Goal: Information Seeking & Learning: Compare options

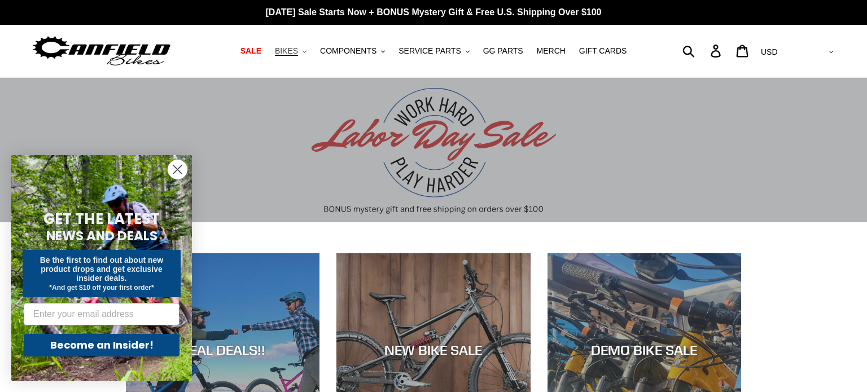
click at [293, 50] on span "BIKES" at bounding box center [286, 51] width 23 height 10
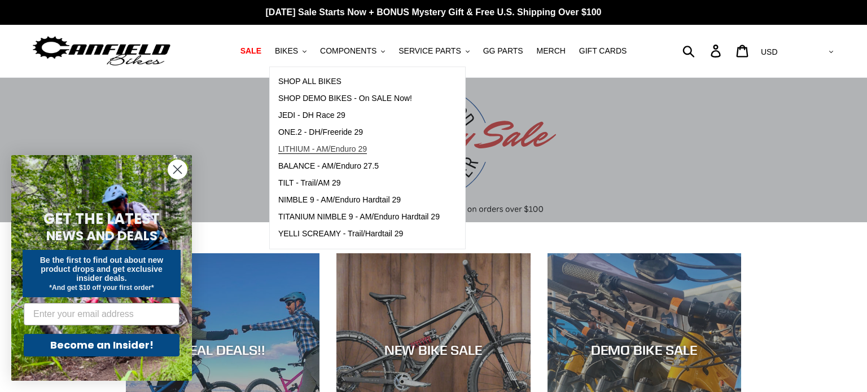
click at [344, 146] on span "LITHIUM - AM/Enduro 29" at bounding box center [322, 149] width 89 height 10
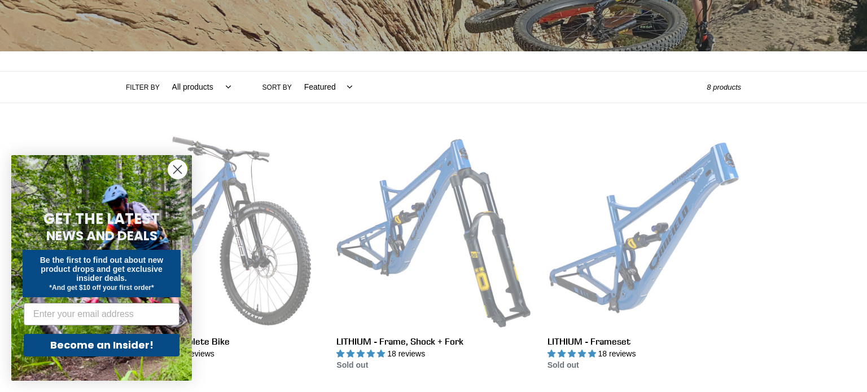
scroll to position [157, 0]
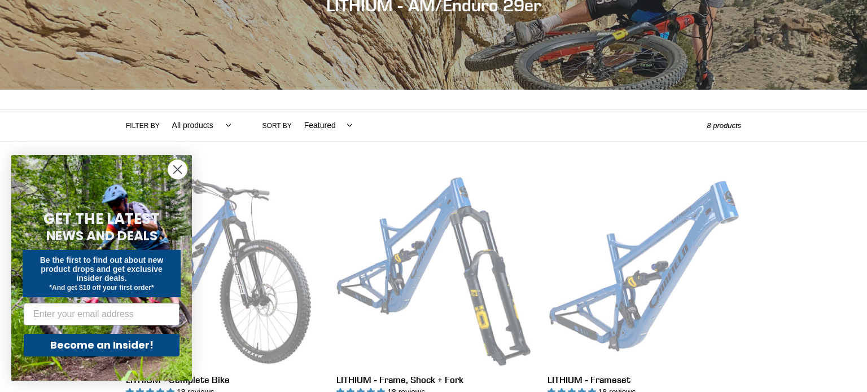
click at [174, 167] on icon "Close dialog" at bounding box center [178, 170] width 8 height 8
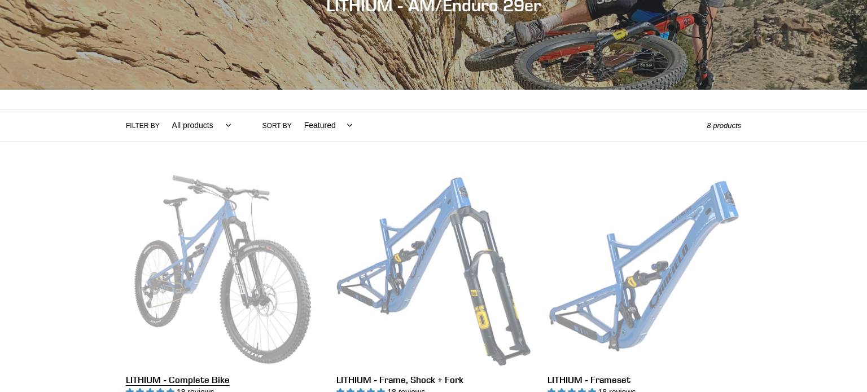
click at [192, 218] on link "LITHIUM - Complete Bike" at bounding box center [223, 305] width 194 height 264
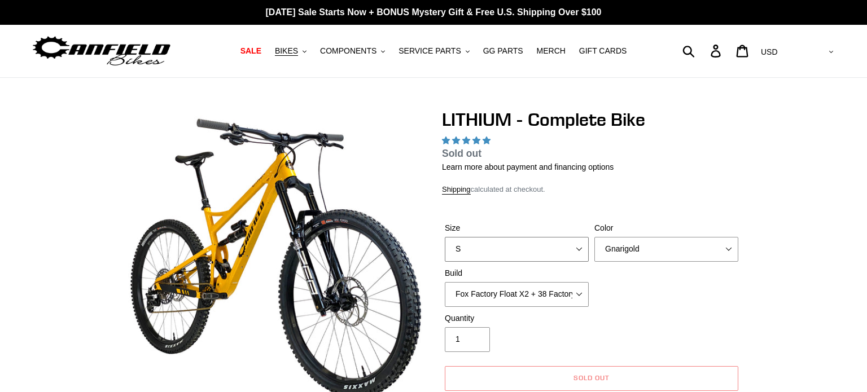
click at [550, 237] on select "S M L XL" at bounding box center [517, 249] width 144 height 25
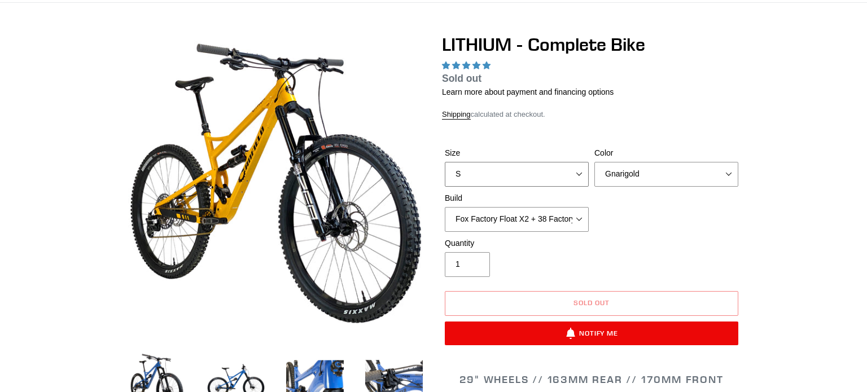
scroll to position [75, 0]
select select "M"
click at [445, 162] on select "S M L XL" at bounding box center [517, 174] width 144 height 25
select select "highest-rating"
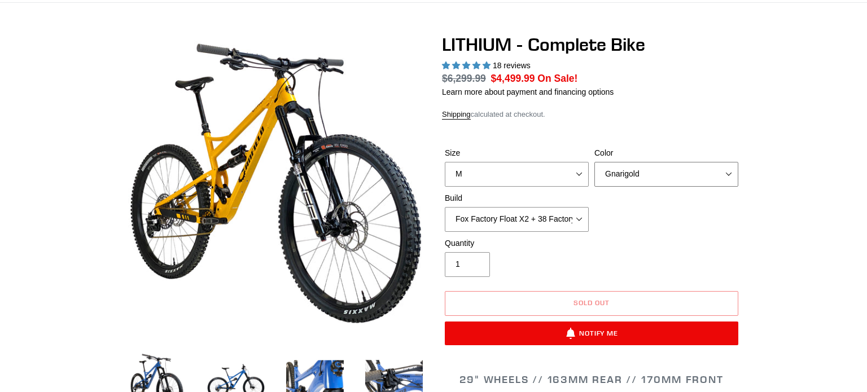
click at [646, 179] on select "Gnarigold Blue Velvet Stealth Black" at bounding box center [666, 174] width 144 height 25
select select "Stealth Black"
click at [594, 162] on select "Gnarigold Blue Velvet Stealth Black" at bounding box center [666, 174] width 144 height 25
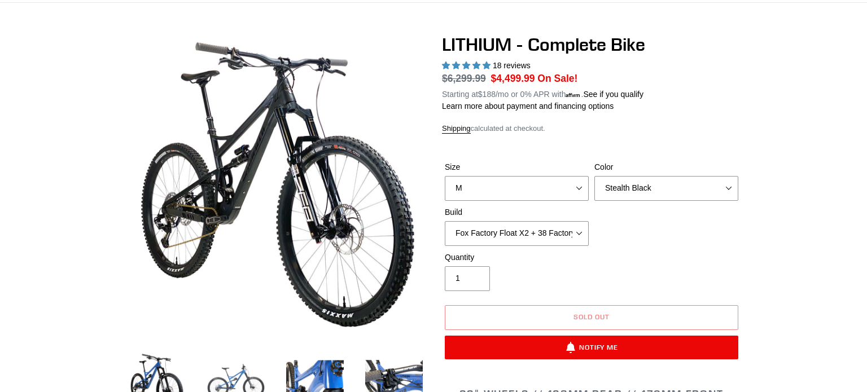
click at [230, 370] on img at bounding box center [236, 382] width 62 height 62
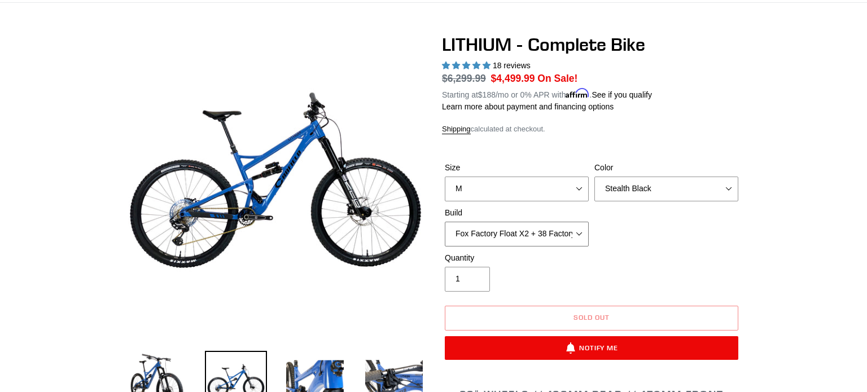
click at [507, 232] on select "Fox Factory Float X2 + 38 Factory Grip 2 170 + SRAM GX Fox Factory Float X2 + 3…" at bounding box center [517, 234] width 144 height 25
select select "RockShox Vivid ULT Coil + Zeb ULT Chg 3 + SRAM GX"
click at [445, 222] on select "Fox Factory Float X2 + 38 Factory Grip 2 170 + SRAM GX Fox Factory Float X2 + 3…" at bounding box center [517, 234] width 144 height 25
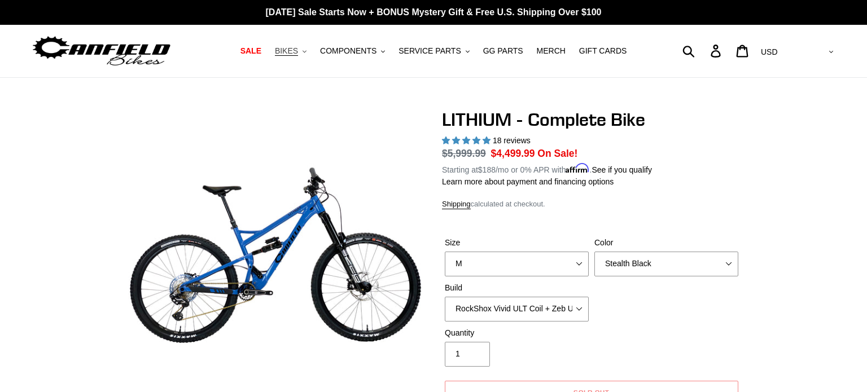
click at [297, 49] on span "BIKES" at bounding box center [286, 51] width 23 height 10
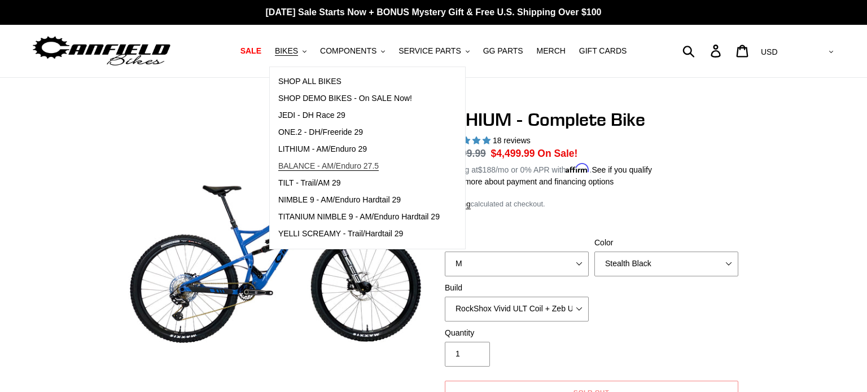
click at [332, 168] on span "BALANCE - AM/Enduro 27.5" at bounding box center [328, 166] width 100 height 10
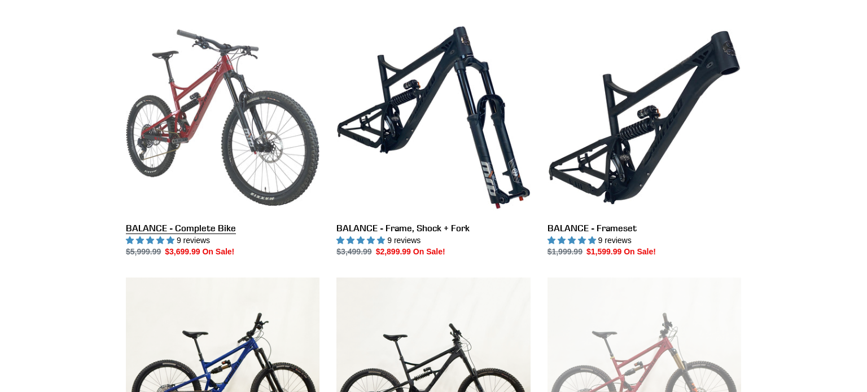
click at [242, 129] on link "BALANCE - Complete Bike" at bounding box center [223, 140] width 194 height 238
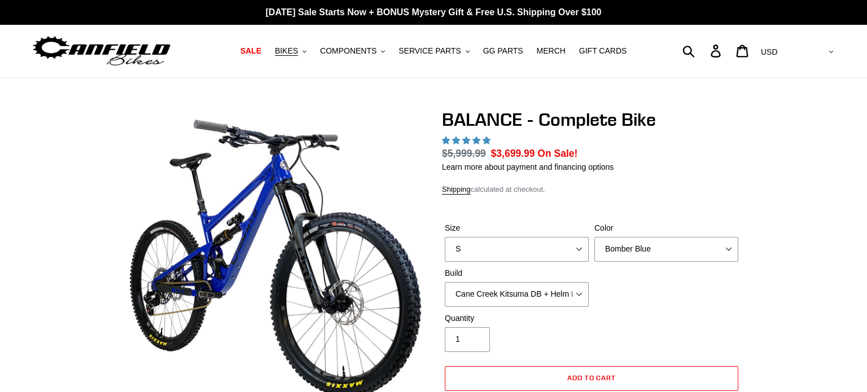
select select "highest-rating"
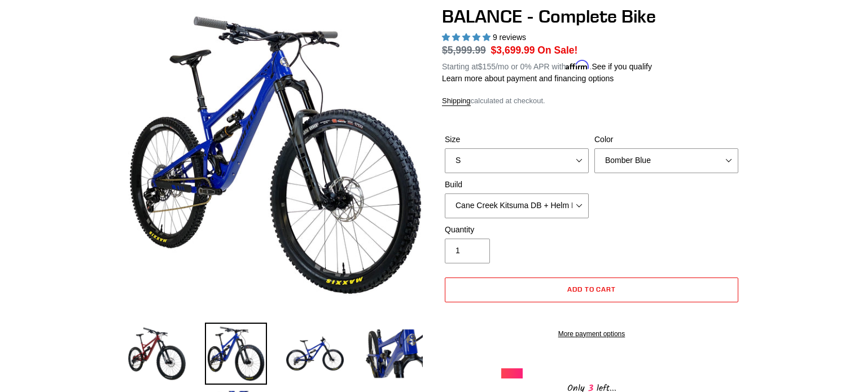
scroll to position [106, 0]
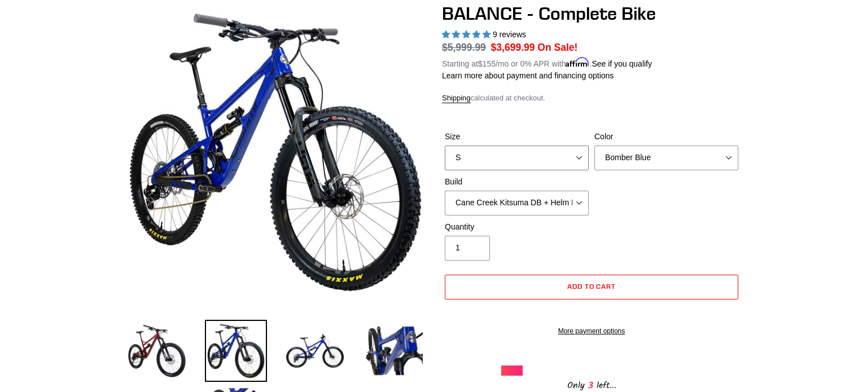
click at [586, 161] on select "S M L XL" at bounding box center [517, 158] width 144 height 25
select select "M"
click at [445, 146] on select "S M L XL" at bounding box center [517, 158] width 144 height 25
click at [521, 203] on select "Cane Creek Kitsuma DB + Helm MKII + SRAM GX Cane Creek Kitsuma DB + Helm MKII +…" at bounding box center [517, 203] width 144 height 25
select select "RockShox Vivid ULT + Zeb ULT + SRAM GX"
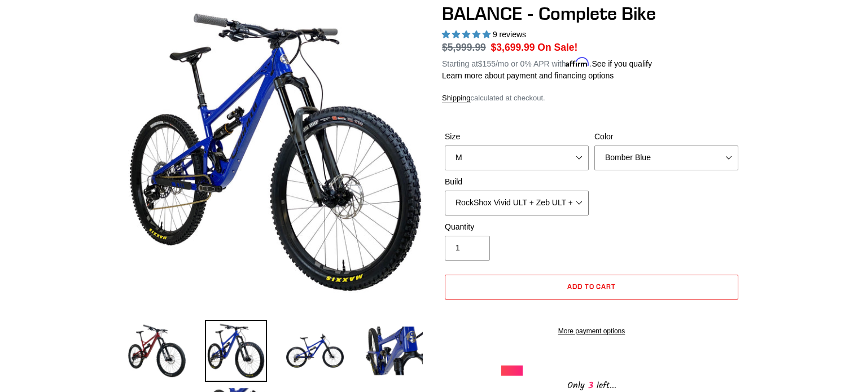
click at [445, 191] on select "Cane Creek Kitsuma DB + Helm MKII + SRAM GX Cane Creek Kitsuma DB + Helm MKII +…" at bounding box center [517, 203] width 144 height 25
click at [672, 214] on div "Size S M L XL Color Bomber Blue Goat's Blood Stealth Black Build Cane Creek Kit…" at bounding box center [591, 176] width 299 height 90
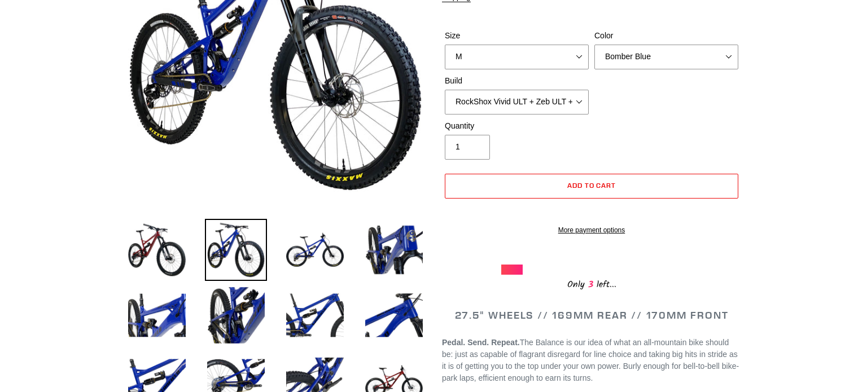
scroll to position [208, 0]
click at [319, 236] on img at bounding box center [315, 249] width 62 height 62
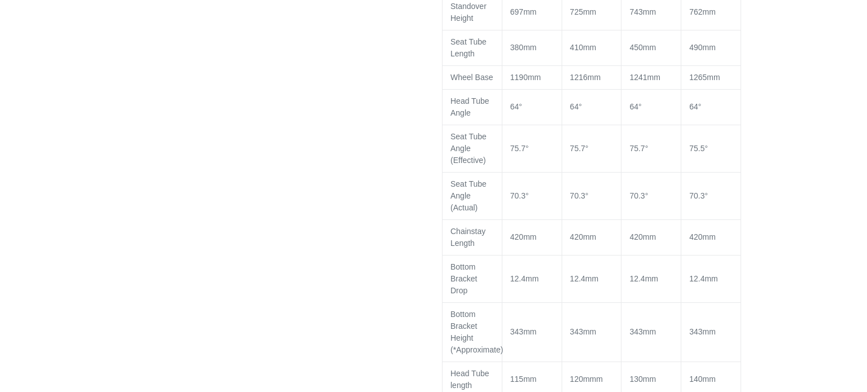
scroll to position [1601, 0]
